Goal: Navigation & Orientation: Go to known website

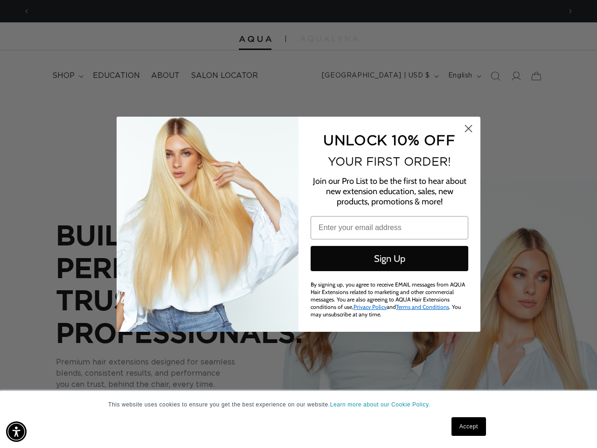
scroll to position [0, 531]
